Goal: Task Accomplishment & Management: Contribute content

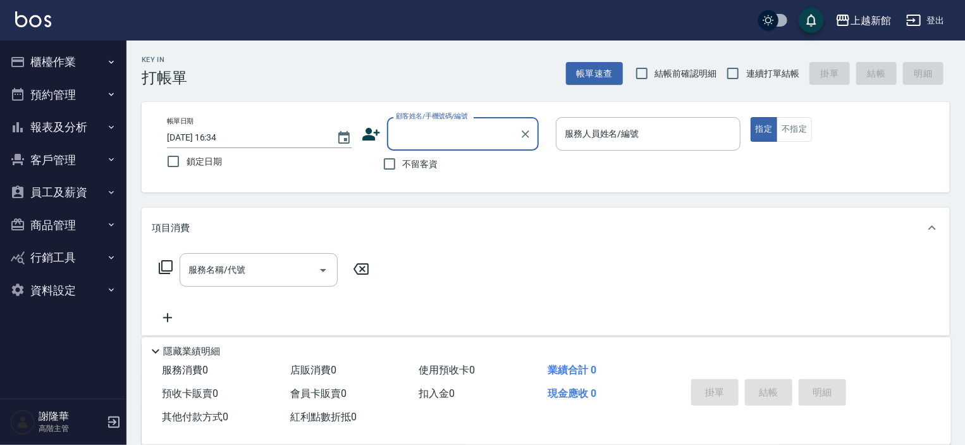
click at [862, 15] on div "上越新館" at bounding box center [870, 21] width 40 height 16
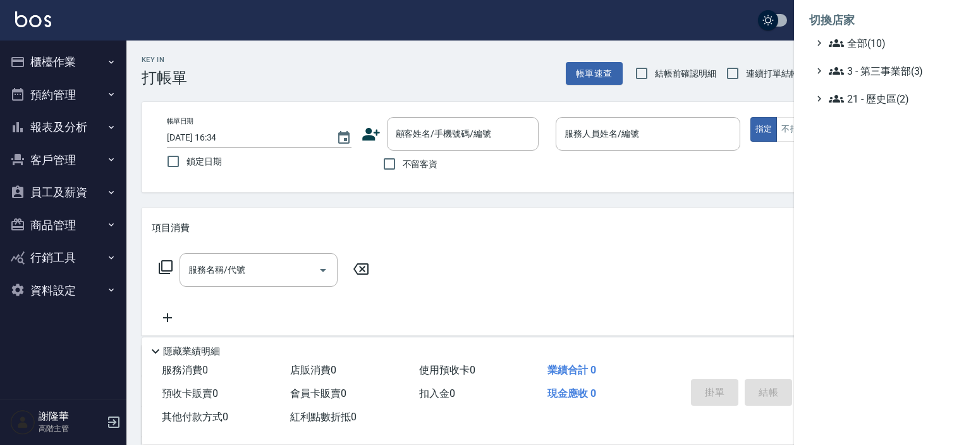
click at [66, 227] on div at bounding box center [485, 222] width 971 height 445
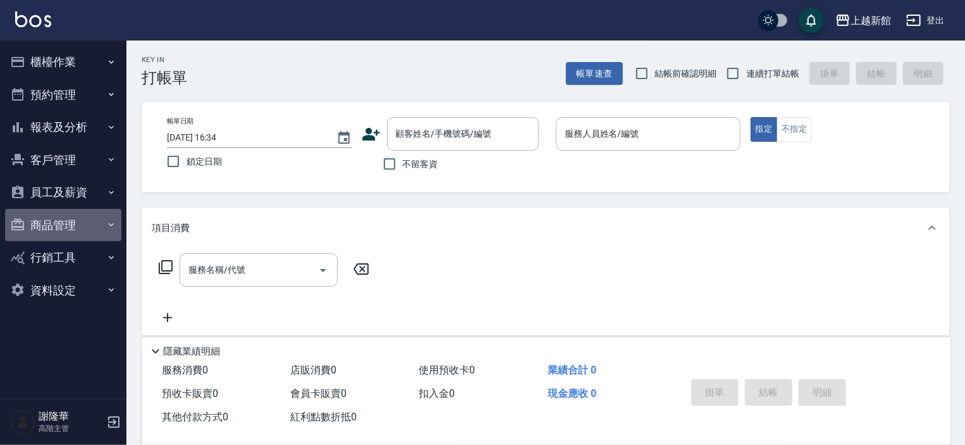
drag, startPoint x: 50, startPoint y: 220, endPoint x: 57, endPoint y: 244, distance: 25.0
click at [50, 221] on button "商品管理" at bounding box center [63, 225] width 116 height 33
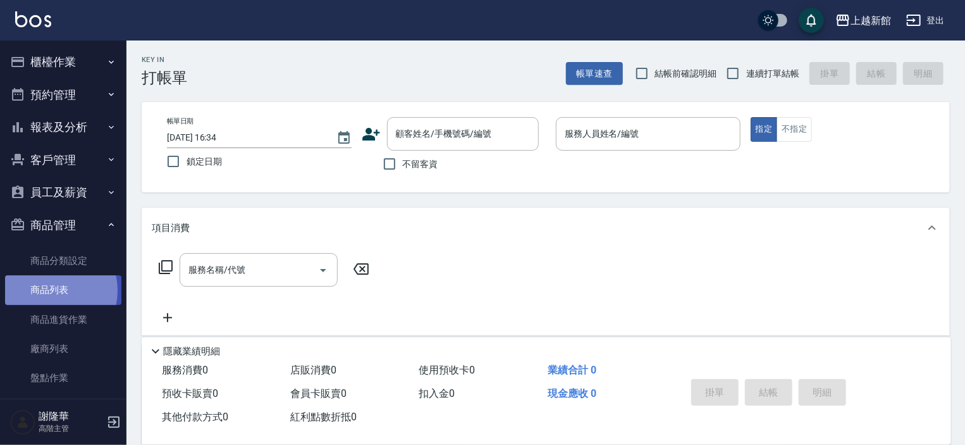
drag, startPoint x: 49, startPoint y: 290, endPoint x: 77, endPoint y: 293, distance: 27.3
click at [51, 291] on link "商品列表" at bounding box center [63, 289] width 116 height 29
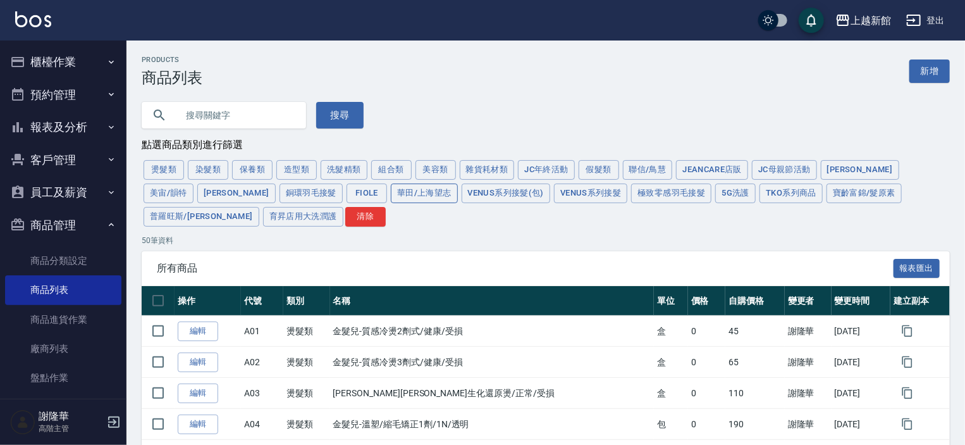
click at [391, 195] on button "華田/上海望志" at bounding box center [424, 193] width 67 height 20
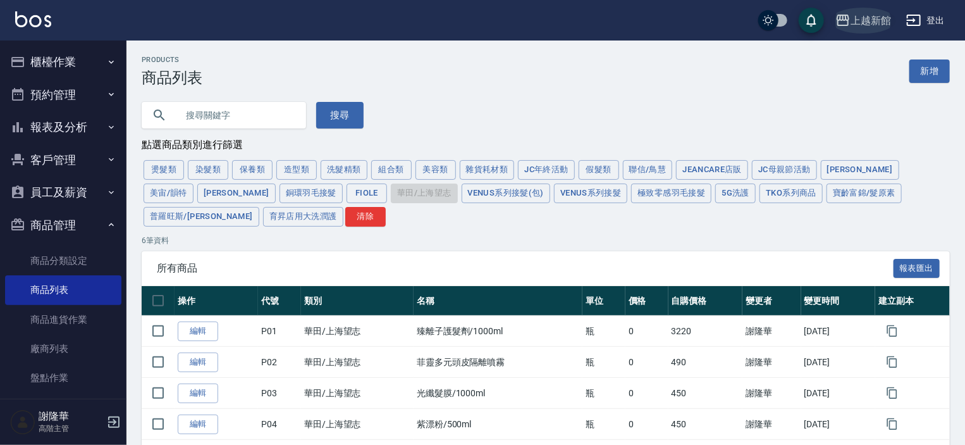
click at [873, 23] on div "上越新館" at bounding box center [870, 21] width 40 height 16
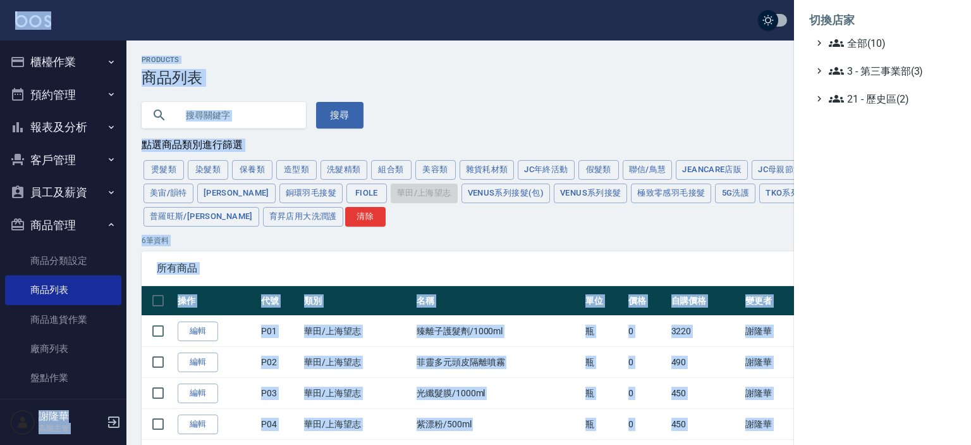
click at [873, 23] on div "切換店家 全部(10) 3 - 第三事業部(3) 21 - 歷史區(2)" at bounding box center [485, 222] width 971 height 445
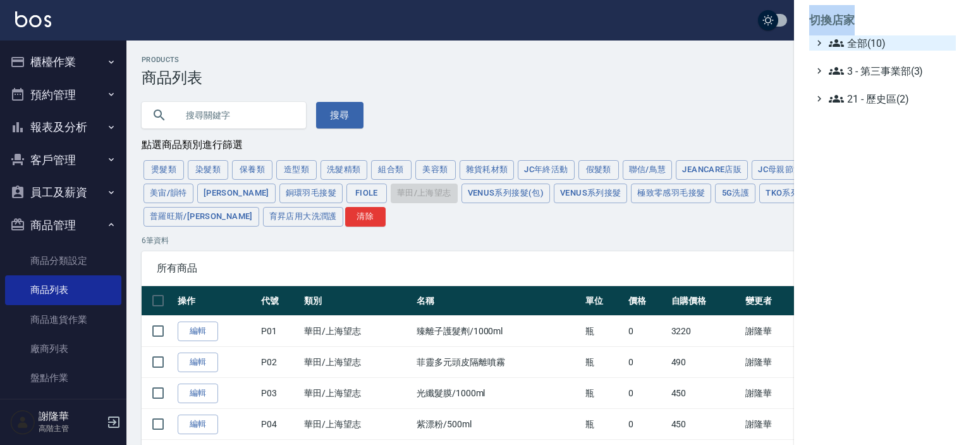
click at [854, 45] on span "全部(10)" at bounding box center [890, 42] width 122 height 15
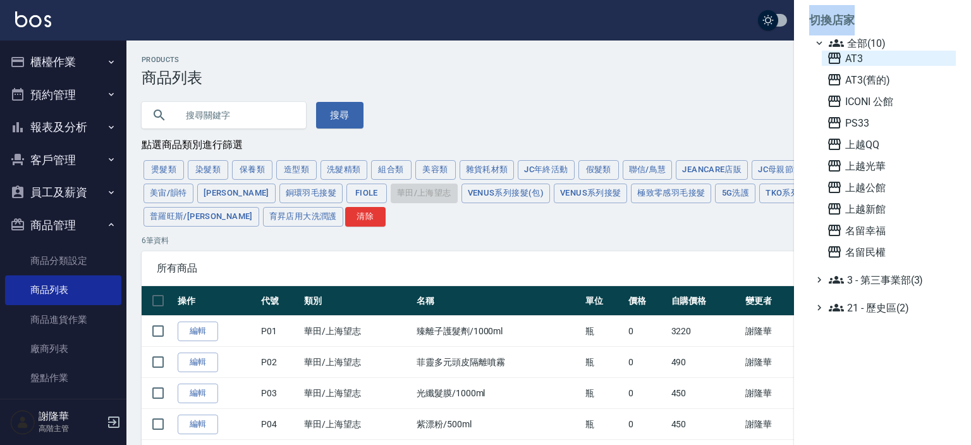
click at [856, 62] on span "AT3" at bounding box center [889, 58] width 124 height 15
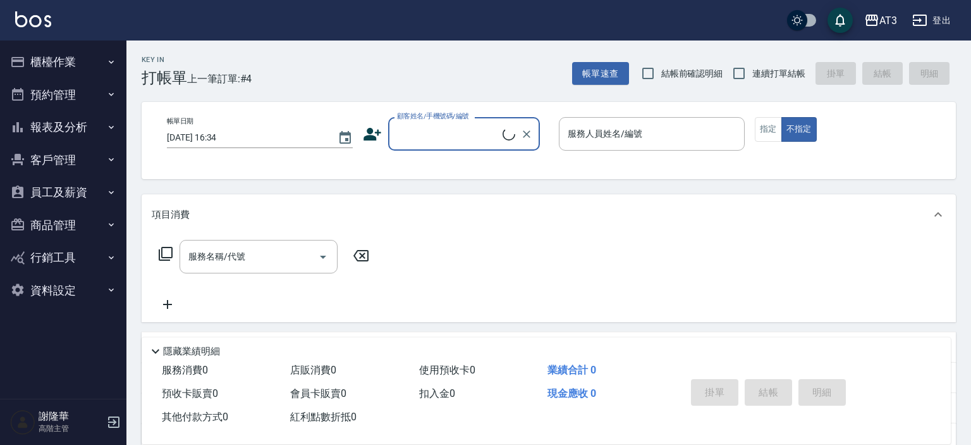
click at [55, 230] on button "商品管理" at bounding box center [63, 225] width 116 height 33
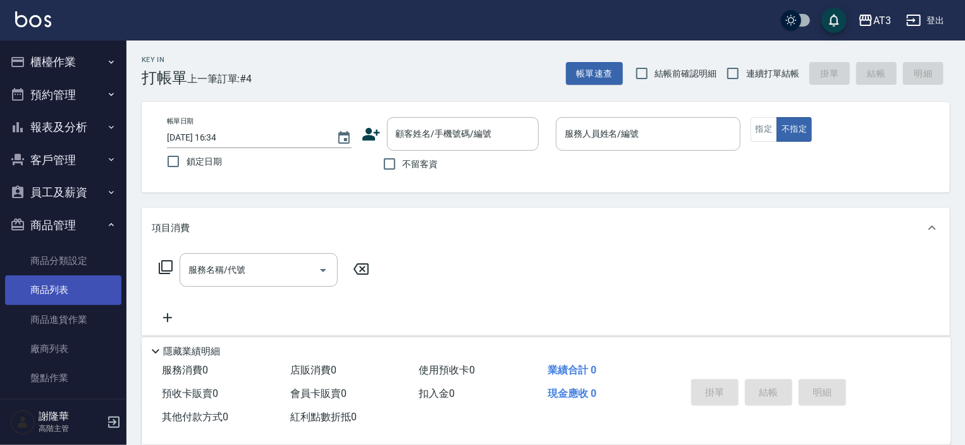
click at [51, 293] on link "商品列表" at bounding box center [63, 289] width 116 height 29
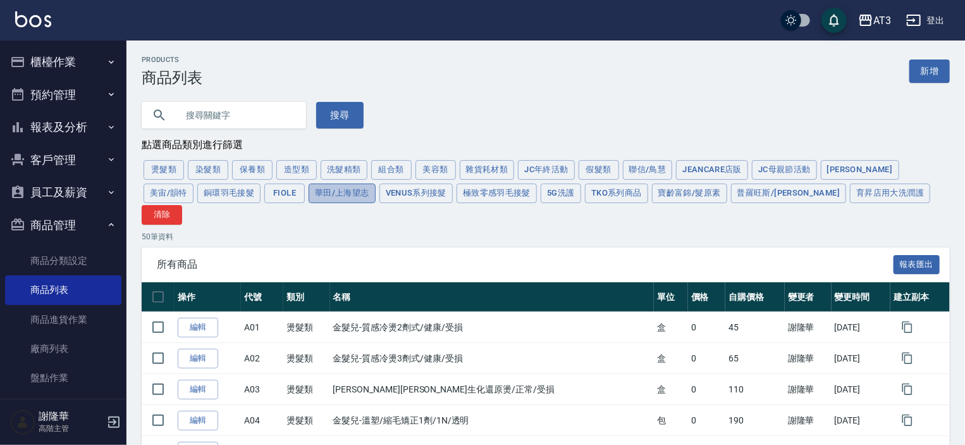
click at [309, 197] on button "華田/上海望志" at bounding box center [342, 193] width 67 height 20
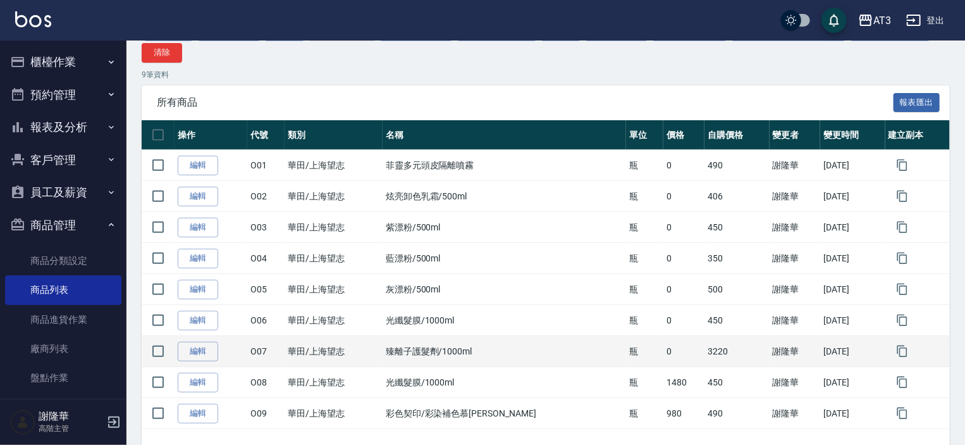
scroll to position [186, 0]
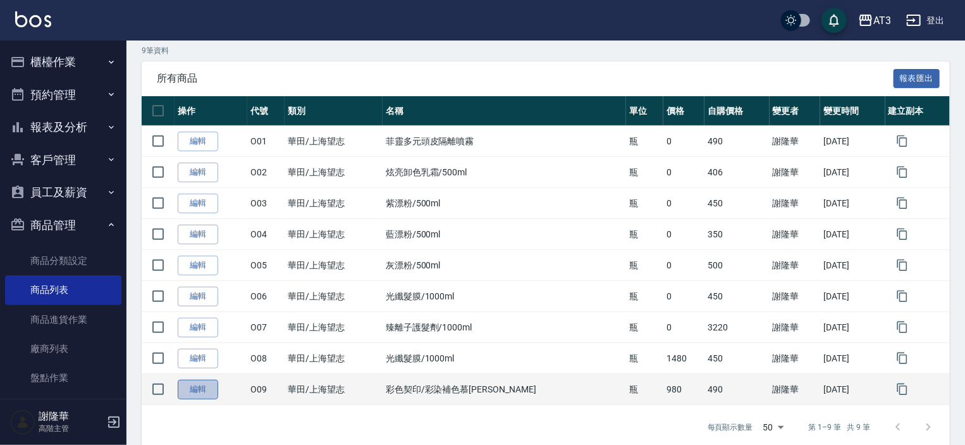
click at [195, 379] on link "編輯" at bounding box center [198, 389] width 40 height 20
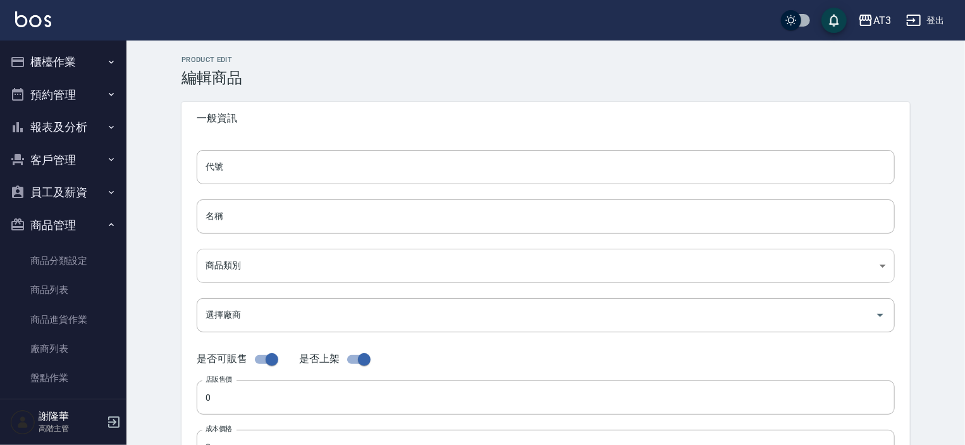
type input "O09"
type input "彩色契印/彩染補色慕[PERSON_NAME]"
type input "6690e8a7-20ac-4202-90df-d1e5ecabaa56"
type input "980"
type input "490"
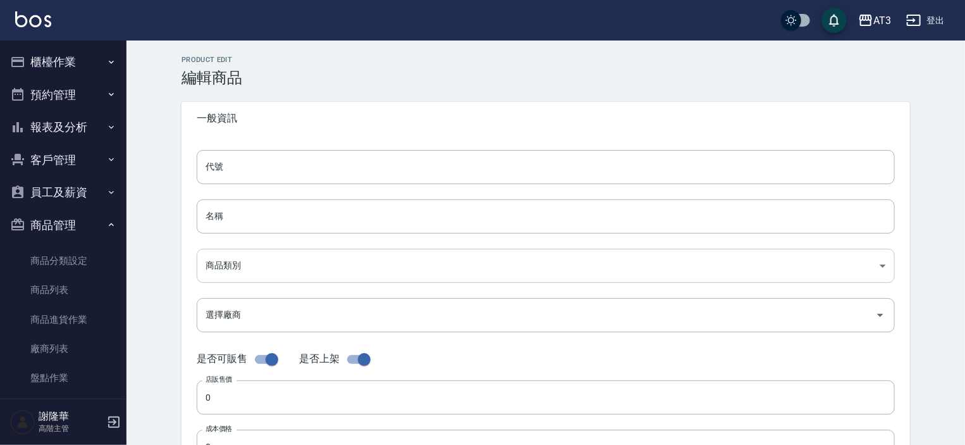
type input "490"
type input "瓶"
type input "UNSET"
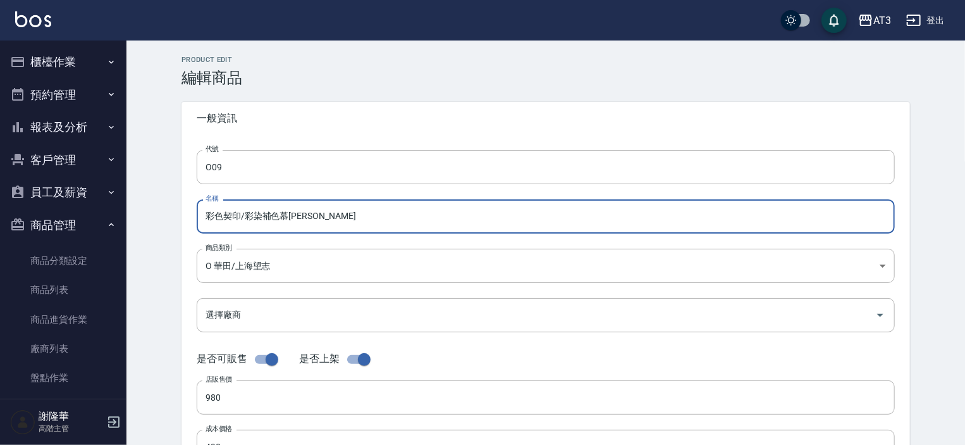
drag, startPoint x: 323, startPoint y: 219, endPoint x: 193, endPoint y: 216, distance: 130.3
click at [193, 216] on div "代號 O09 代號 名稱 彩色契印/彩染補色慕絲 名稱 商品類別 O 華田/上海望志 6690e8a7-20ac-4202-90df-d1e5ecabaa…" at bounding box center [545, 388] width 728 height 507
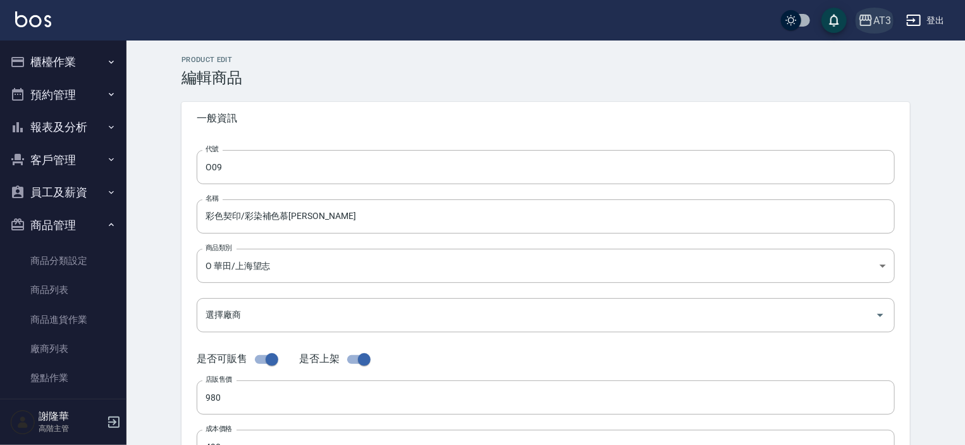
click at [874, 24] on div "AT3" at bounding box center [882, 21] width 18 height 16
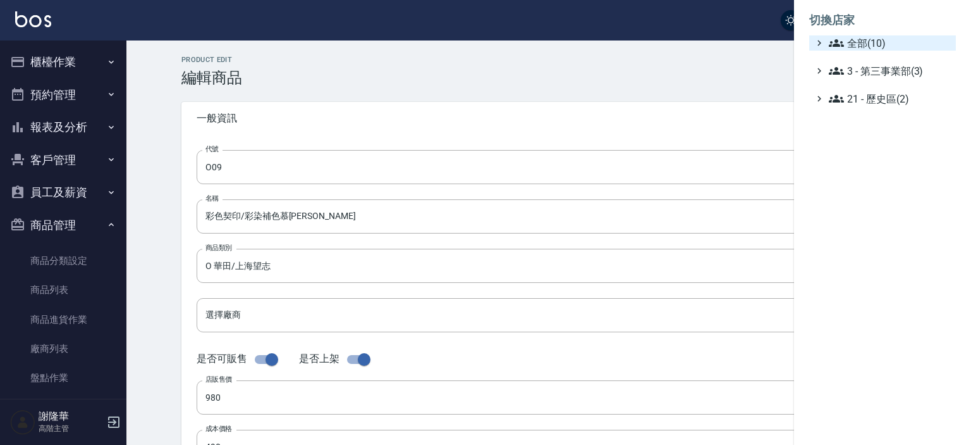
click at [866, 44] on span "全部(10)" at bounding box center [890, 42] width 122 height 15
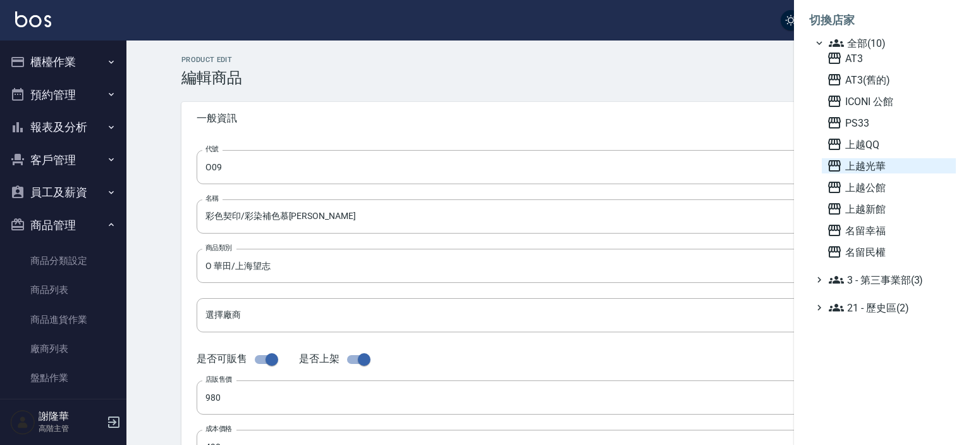
click at [876, 161] on span "上越光華" at bounding box center [889, 165] width 124 height 15
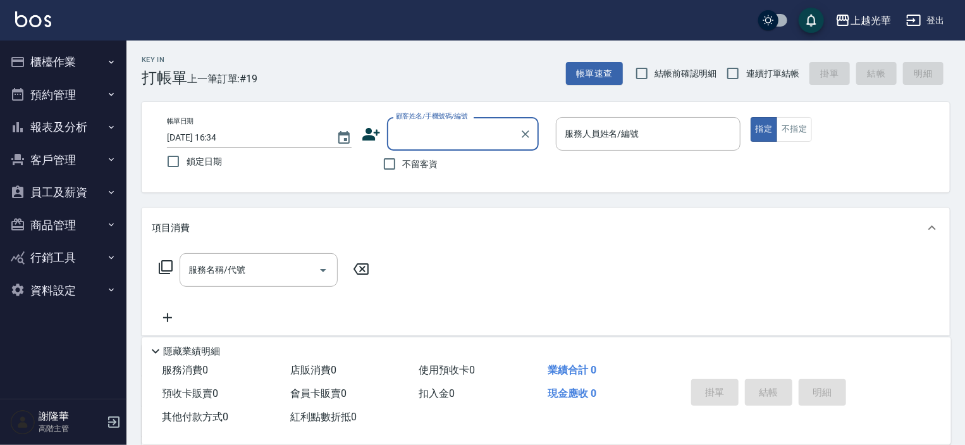
click at [50, 230] on button "商品管理" at bounding box center [63, 225] width 116 height 33
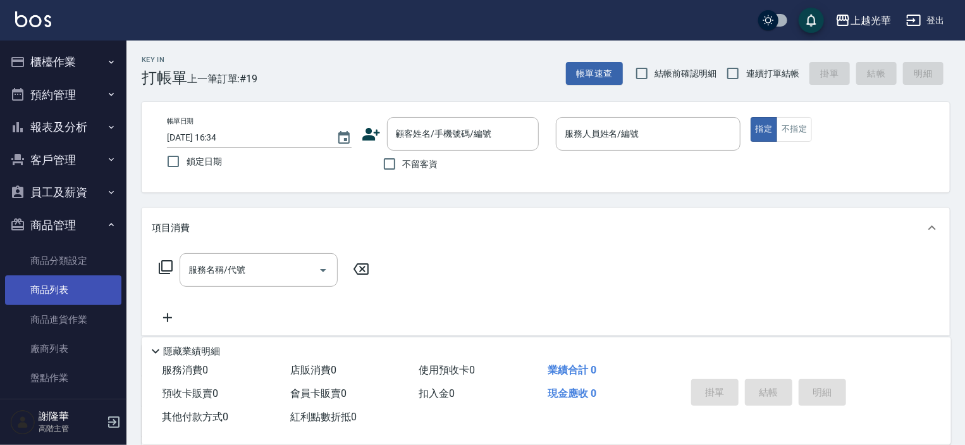
drag, startPoint x: 44, startPoint y: 289, endPoint x: 58, endPoint y: 287, distance: 14.7
click at [44, 289] on link "商品列表" at bounding box center [63, 289] width 116 height 29
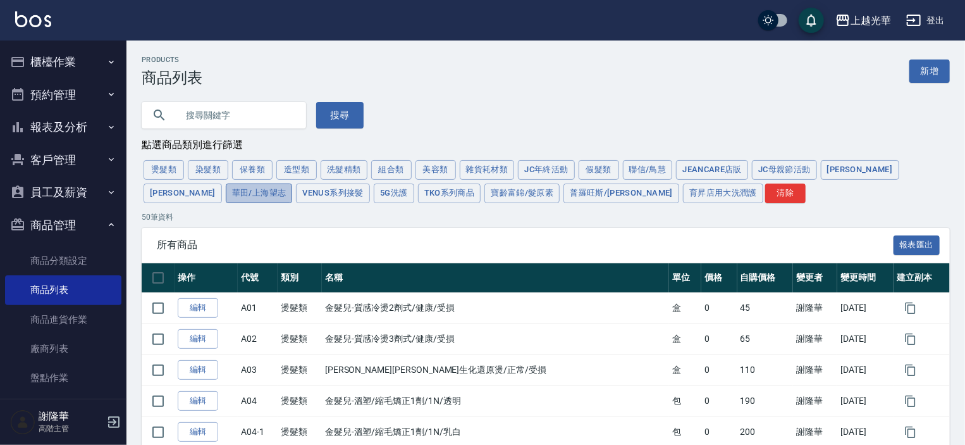
click at [226, 198] on button "華田/上海望志" at bounding box center [259, 193] width 67 height 20
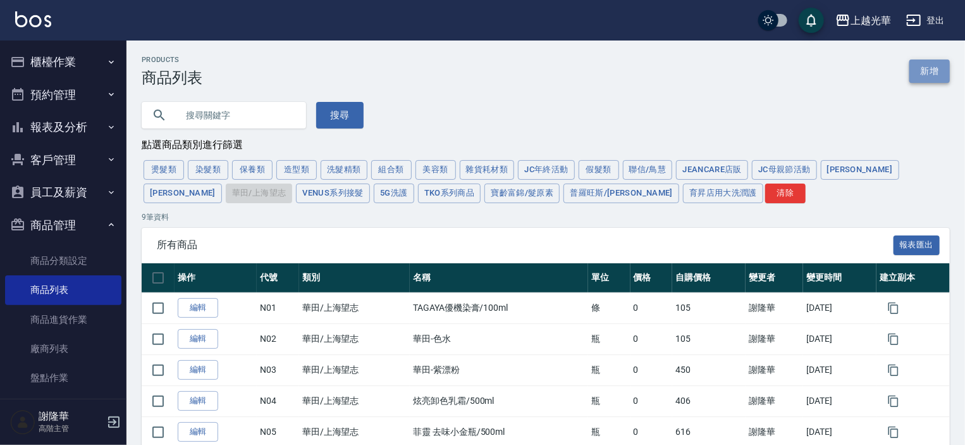
click at [928, 71] on link "新增" at bounding box center [929, 70] width 40 height 23
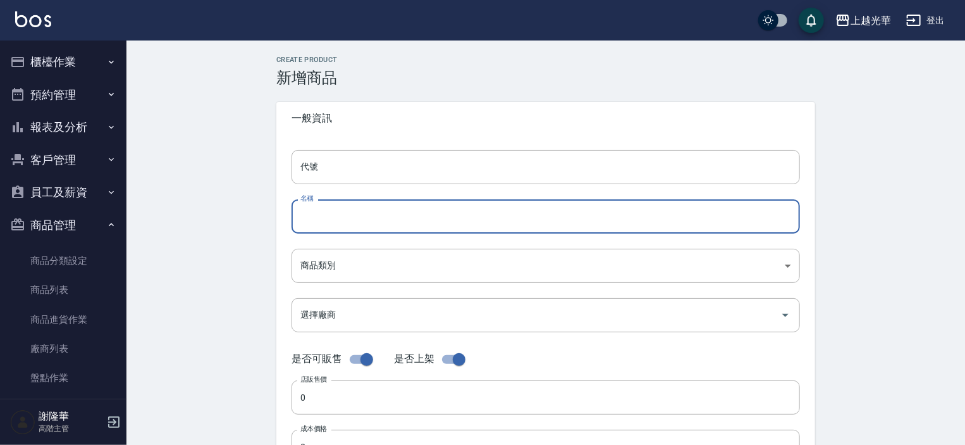
paste input "彩色契印/彩染補色慕[PERSON_NAME]"
type input "彩色契印/彩染補色慕[PERSON_NAME]"
click at [364, 178] on input "代號" at bounding box center [545, 167] width 508 height 34
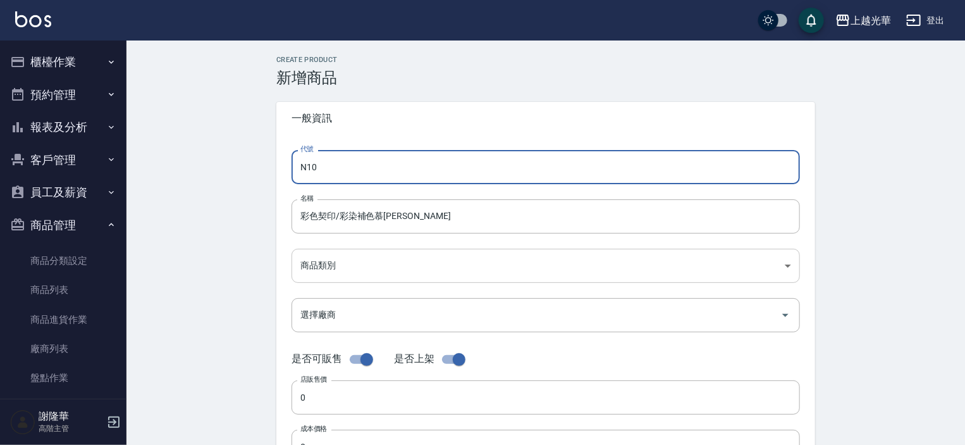
type input "N10"
click at [343, 267] on body "上越光華 登出 櫃檯作業 打帳單 帳單列表 掛單列表 座位開單 營業儀表板 現金收支登錄 高階收支登錄 材料自購登錄 每日結帳 排班表 現場電腦打卡 掃碼打卡…" at bounding box center [482, 436] width 965 height 873
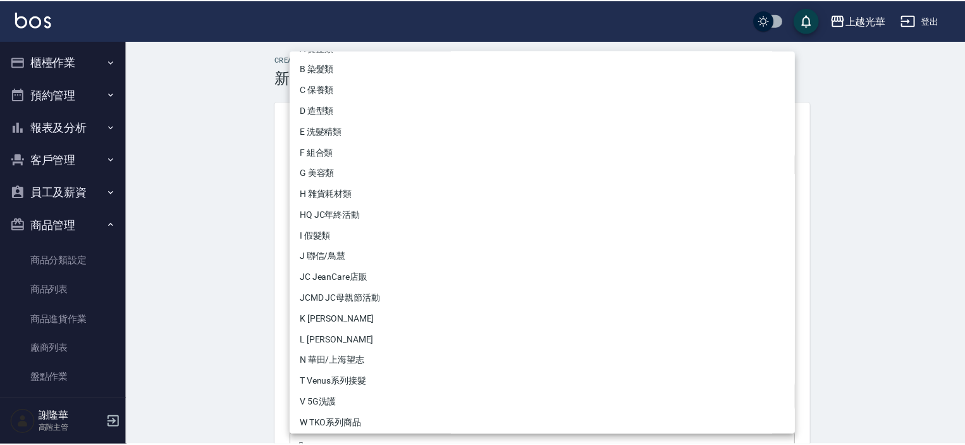
scroll to position [106, 0]
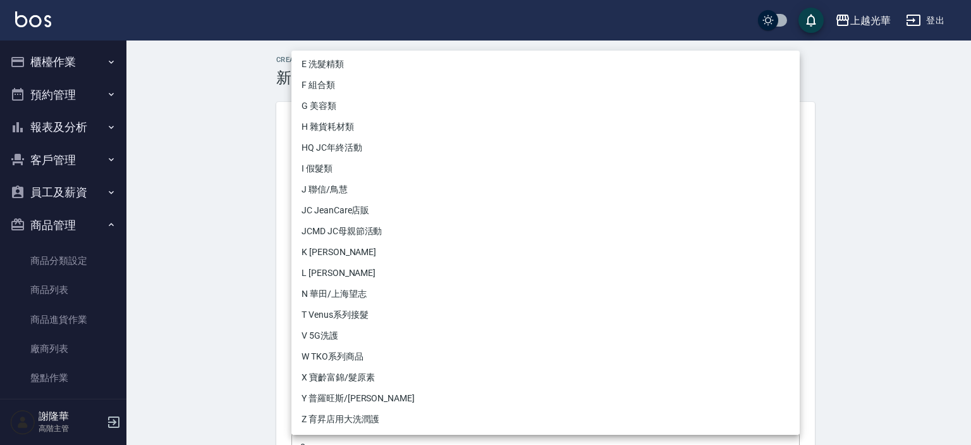
click at [351, 289] on li "N 華田/上海望志" at bounding box center [545, 293] width 508 height 21
type input "7c6ba0f8-4433-45e4-a3e2-efbac798497d"
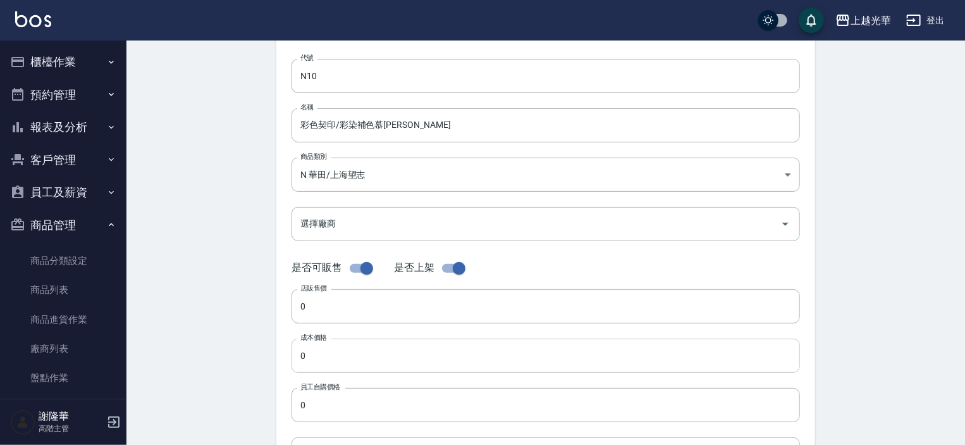
scroll to position [126, 0]
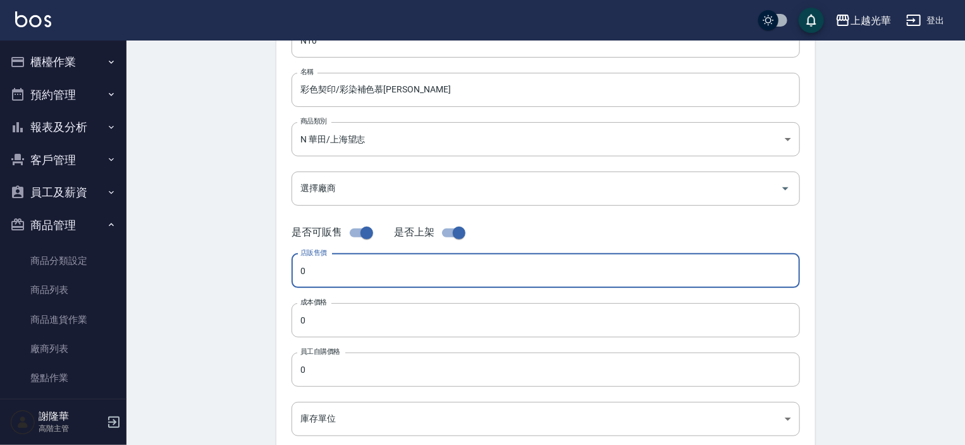
click at [322, 273] on input "0" at bounding box center [545, 271] width 508 height 34
type input "980"
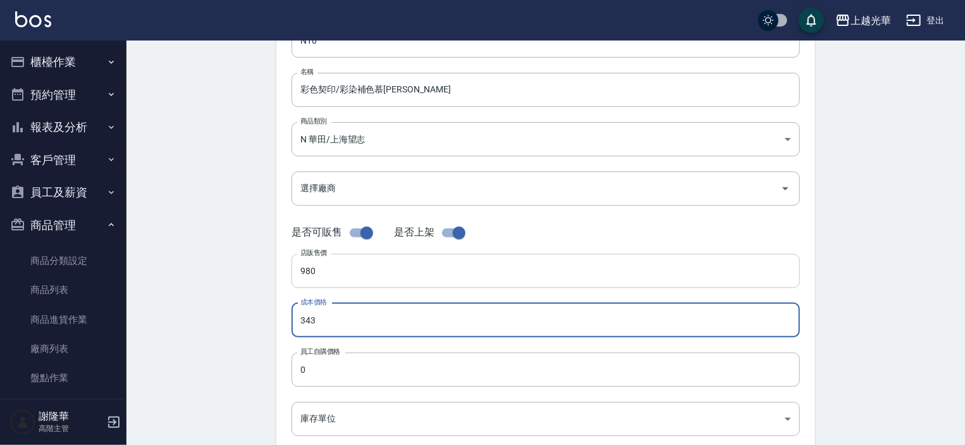
type input "343"
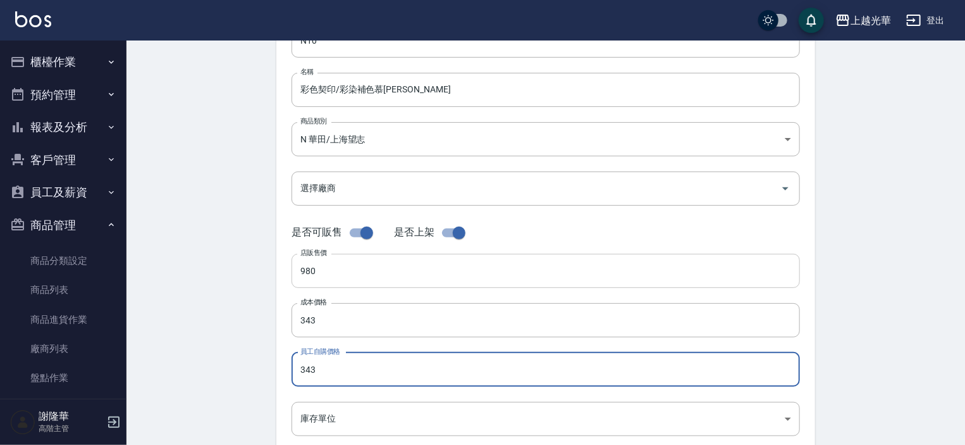
type input "343"
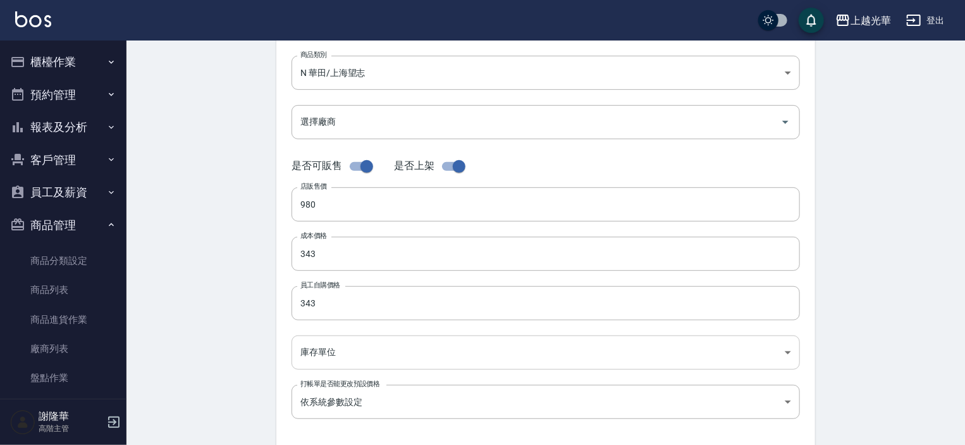
scroll to position [253, 0]
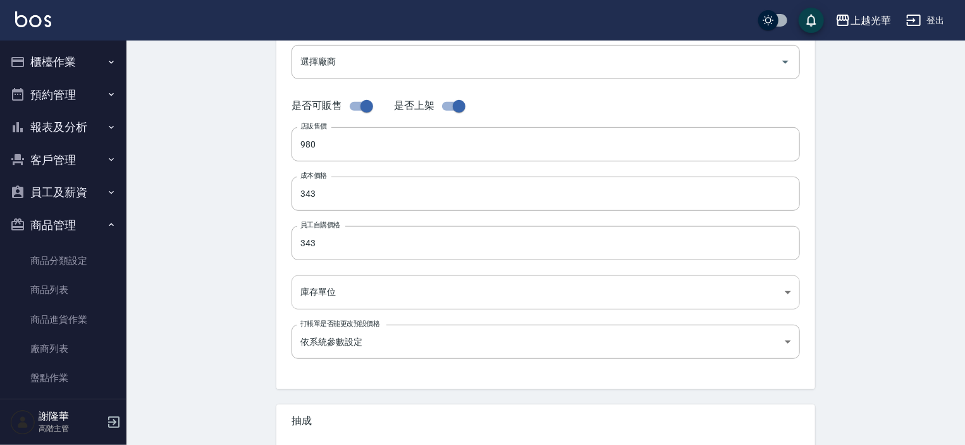
click at [317, 300] on body "上越光華 登出 櫃檯作業 打帳單 帳單列表 掛單列表 座位開單 營業儀表板 現金收支登錄 高階收支登錄 材料自購登錄 每日結帳 排班表 現場電腦打卡 掃碼打卡…" at bounding box center [482, 183] width 965 height 873
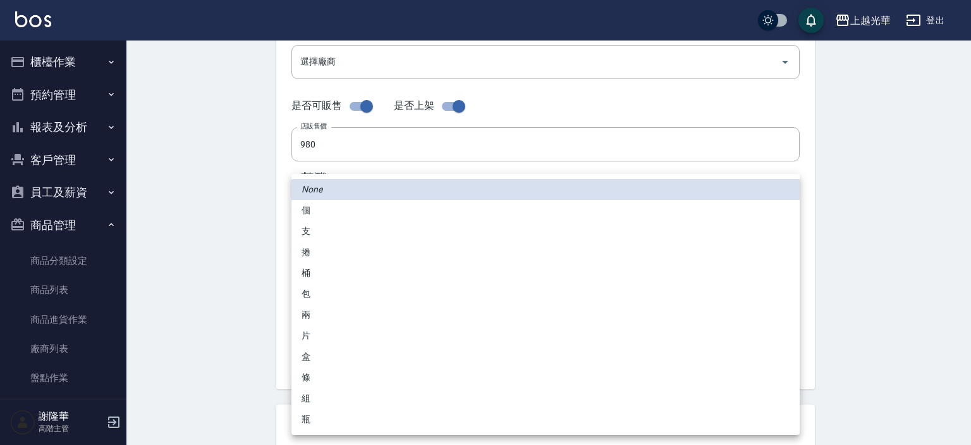
click at [314, 416] on li "瓶" at bounding box center [545, 418] width 508 height 21
type input "瓶"
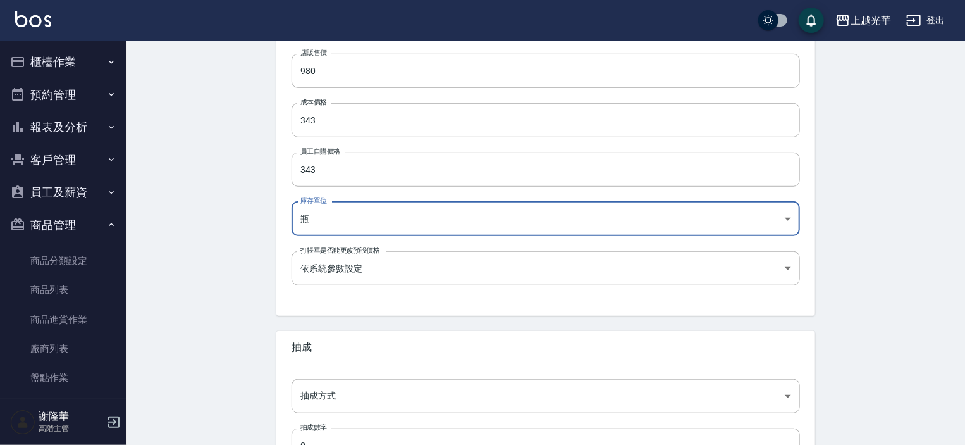
scroll to position [427, 0]
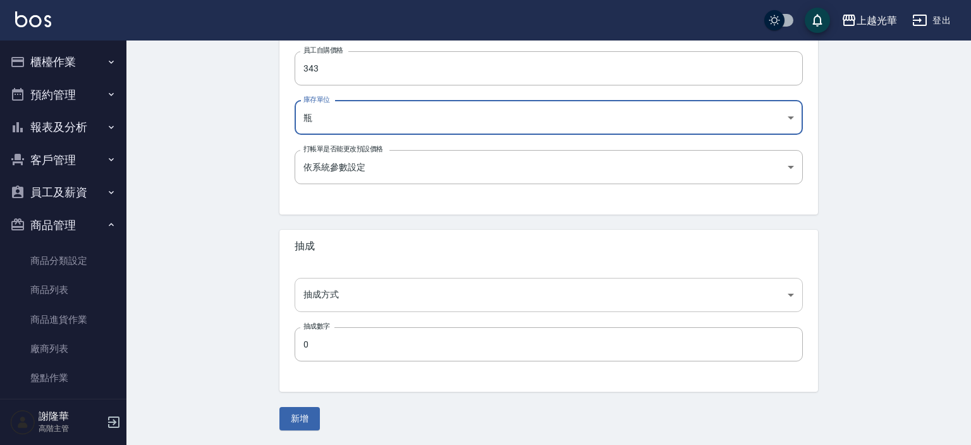
click at [322, 301] on body "上越光華 登出 櫃檯作業 打帳單 帳單列表 掛單列表 座位開單 營業儀表板 現金收支登錄 高階收支登錄 材料自購登錄 每日結帳 排班表 現場電腦打卡 掃碼打卡…" at bounding box center [485, 9] width 971 height 873
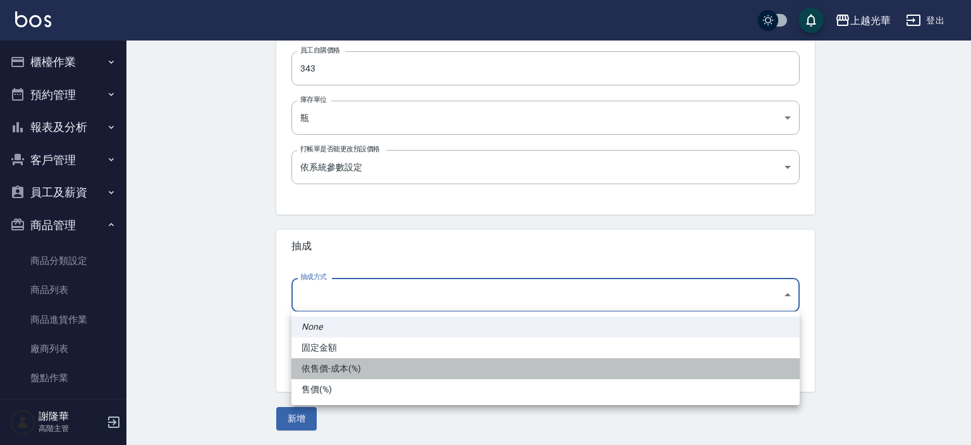
click at [329, 366] on li "依售價-成本(%)" at bounding box center [545, 368] width 508 height 21
type input "byCost"
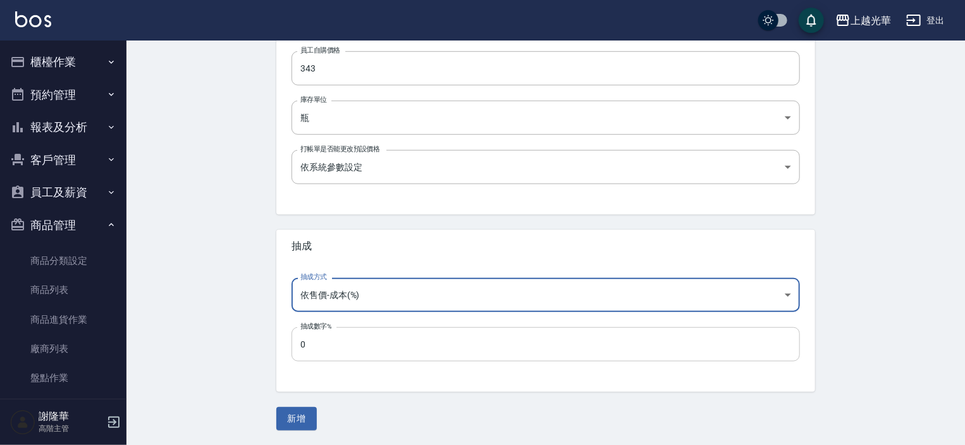
click at [317, 352] on input "0" at bounding box center [545, 344] width 508 height 34
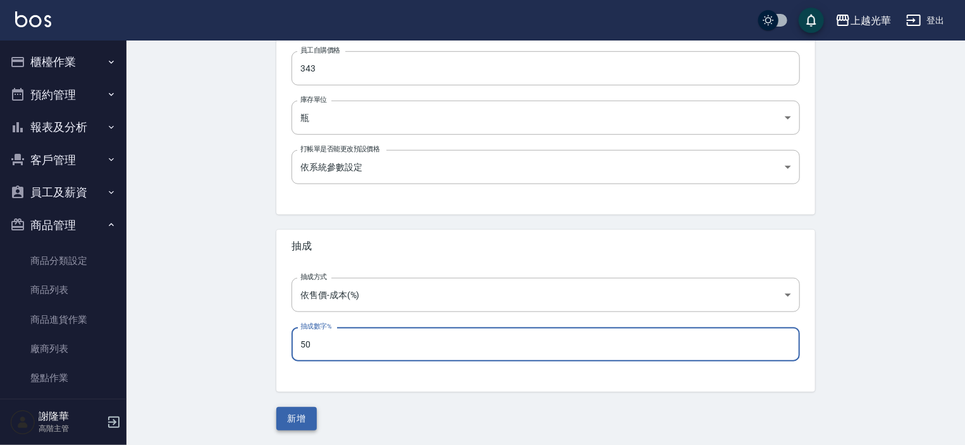
type input "50"
click at [309, 414] on button "新增" at bounding box center [296, 418] width 40 height 23
